Goal: Task Accomplishment & Management: Manage account settings

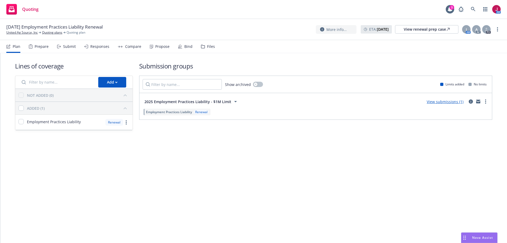
click at [188, 45] on div "Bind" at bounding box center [188, 46] width 8 height 4
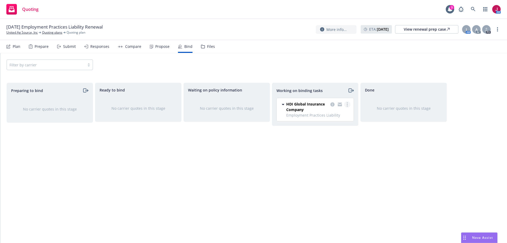
click at [347, 105] on link "more" at bounding box center [347, 104] width 6 height 6
click at [343, 123] on link "Move to done" at bounding box center [326, 125] width 48 height 11
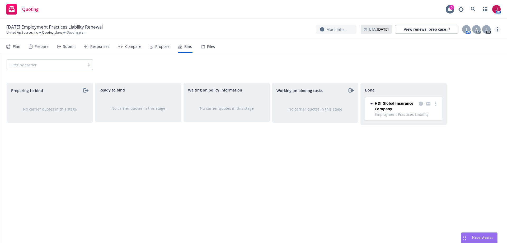
click at [497, 32] on link "more" at bounding box center [497, 29] width 6 height 6
click at [468, 83] on link "Archive quoting plan" at bounding box center [471, 82] width 59 height 11
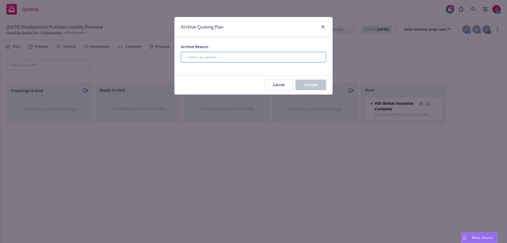
click at [242, 58] on select "-- select an option -- All policies in this renewal plan are auto-renewed Creat…" at bounding box center [253, 57] width 145 height 11
select select "ARCHIVED_RENEWAL_COMPLETED"
click at [181, 52] on select "-- select an option -- All policies in this renewal plan are auto-renewed Creat…" at bounding box center [253, 57] width 145 height 11
click at [321, 83] on button "Archive" at bounding box center [311, 85] width 31 height 11
